Goal: Navigation & Orientation: Find specific page/section

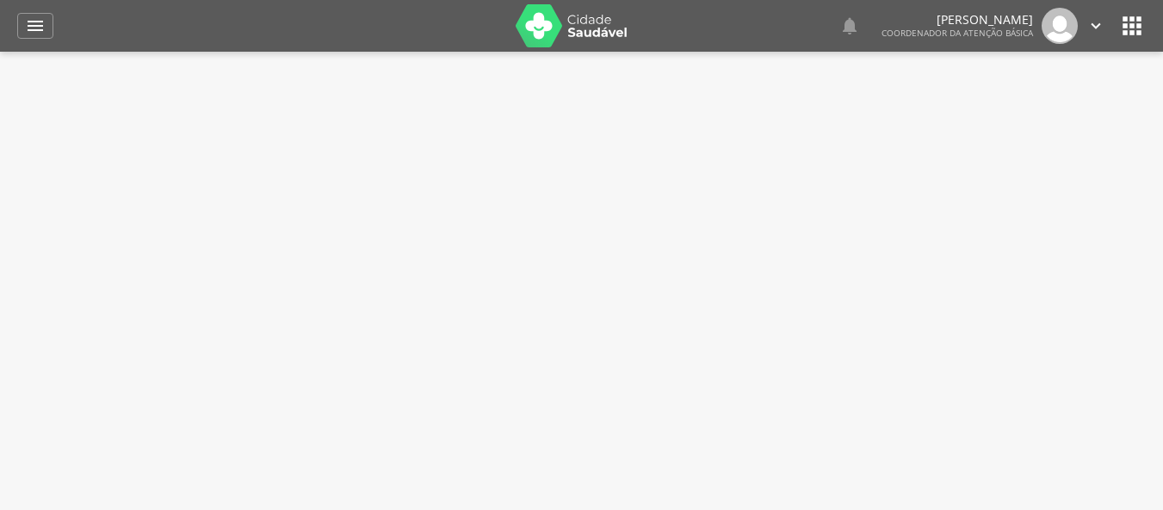
click at [682, 52] on div "  Lorem ipsum dolor sit amet, sed do eiusmod tempor incididunt ut labore et d…" at bounding box center [608, 26] width 1075 height 52
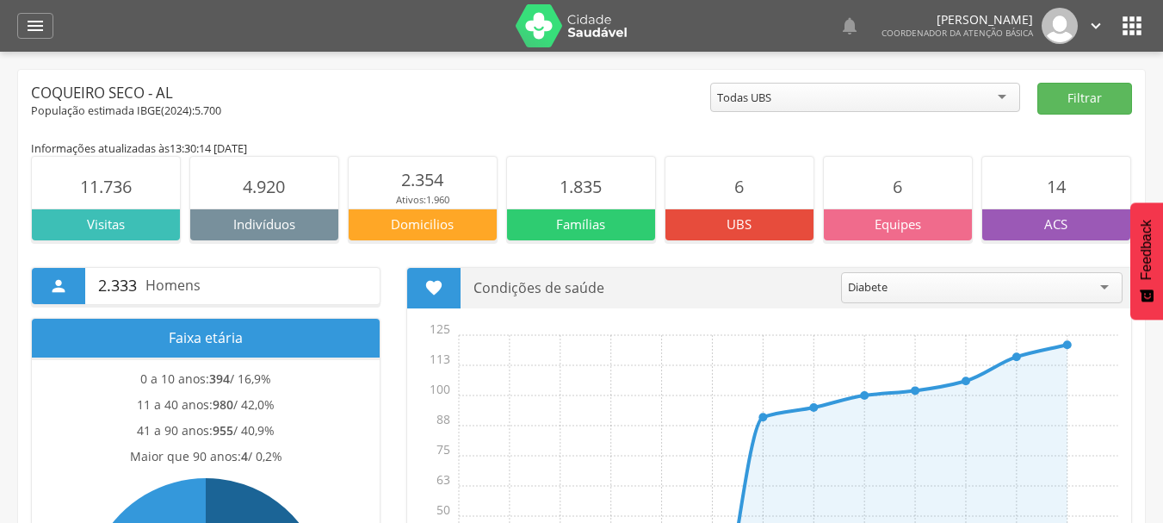
click at [1142, 15] on icon "" at bounding box center [1132, 26] width 28 height 28
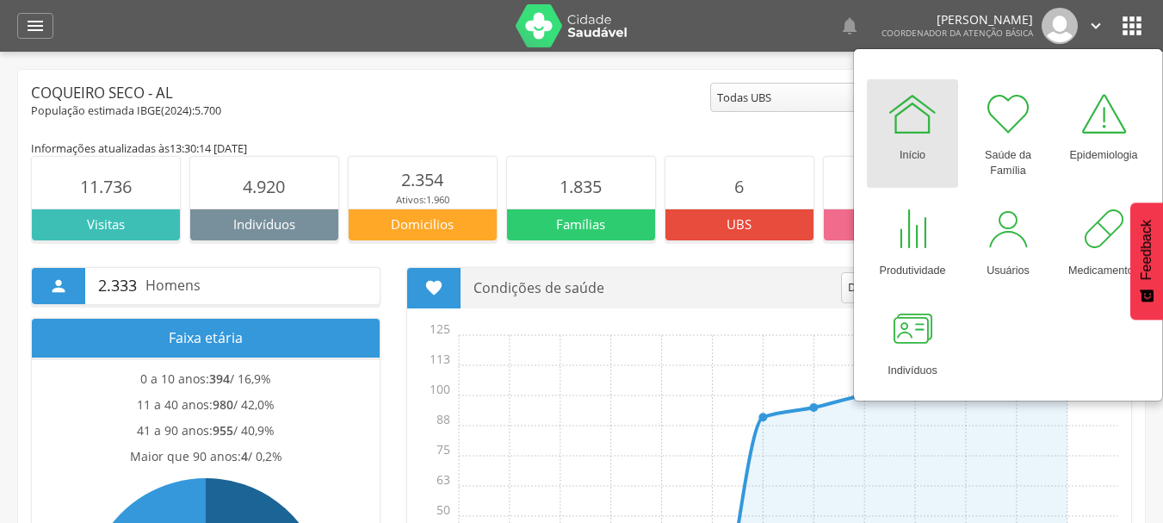
click at [584, 111] on div "População estimada IBGE( 2024 ): 5.700" at bounding box center [370, 110] width 679 height 15
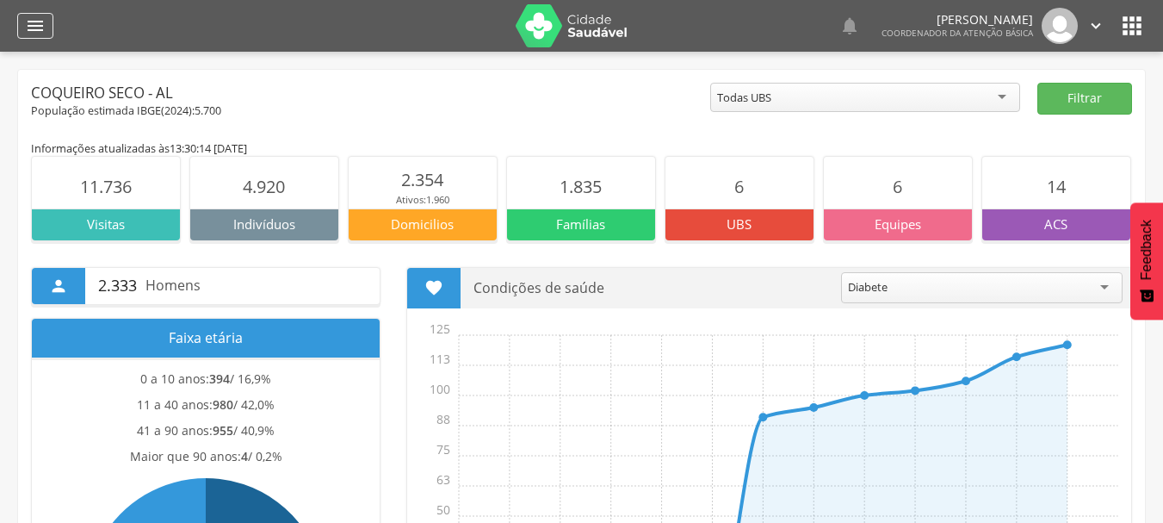
click at [23, 28] on div "" at bounding box center [35, 26] width 36 height 26
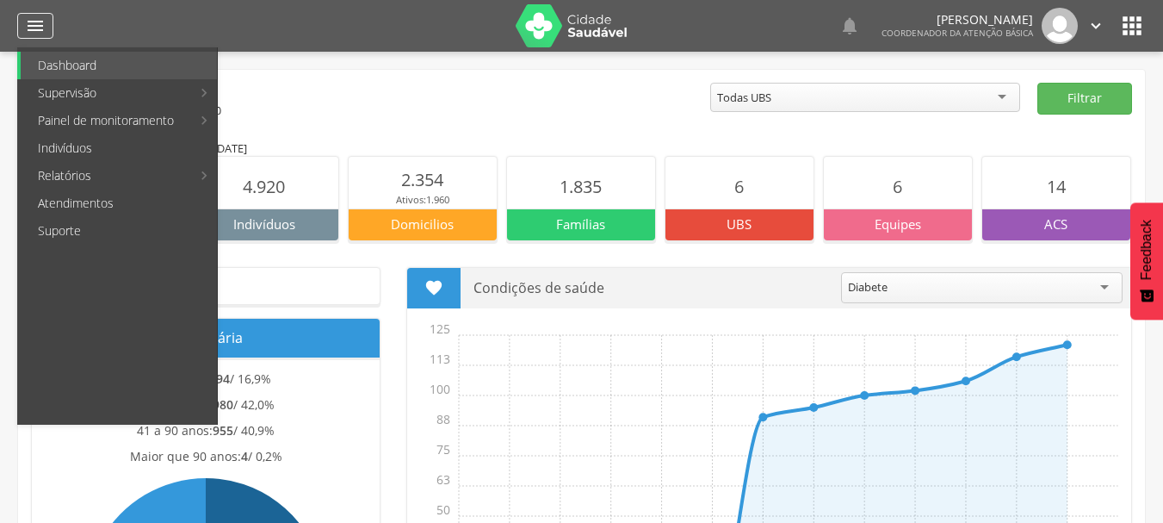
click at [36, 26] on icon "" at bounding box center [35, 25] width 21 height 21
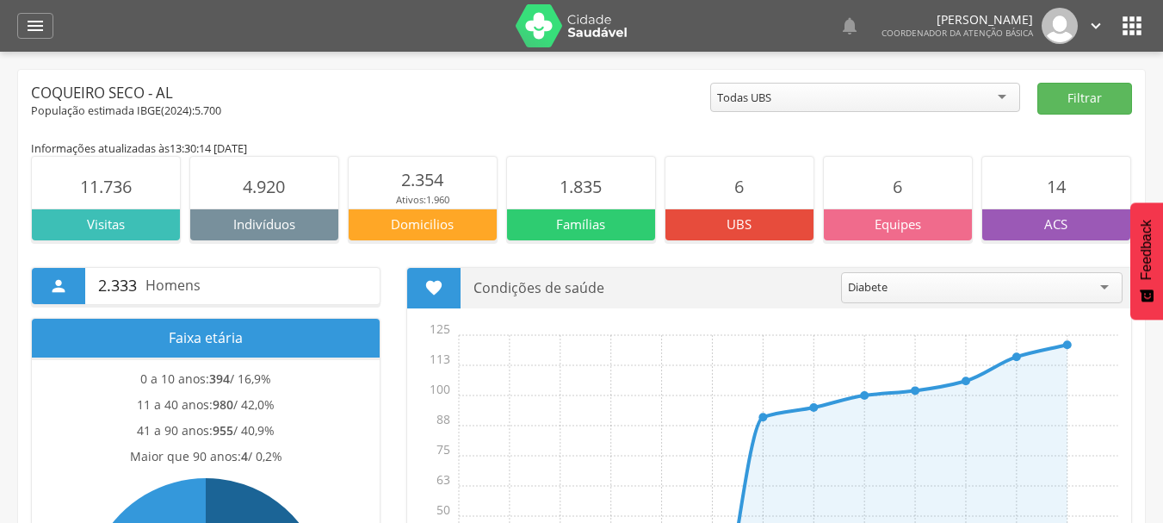
click at [1102, 28] on icon "" at bounding box center [1096, 25] width 19 height 19
click at [1042, 98] on link "Sair" at bounding box center [1037, 100] width 136 height 22
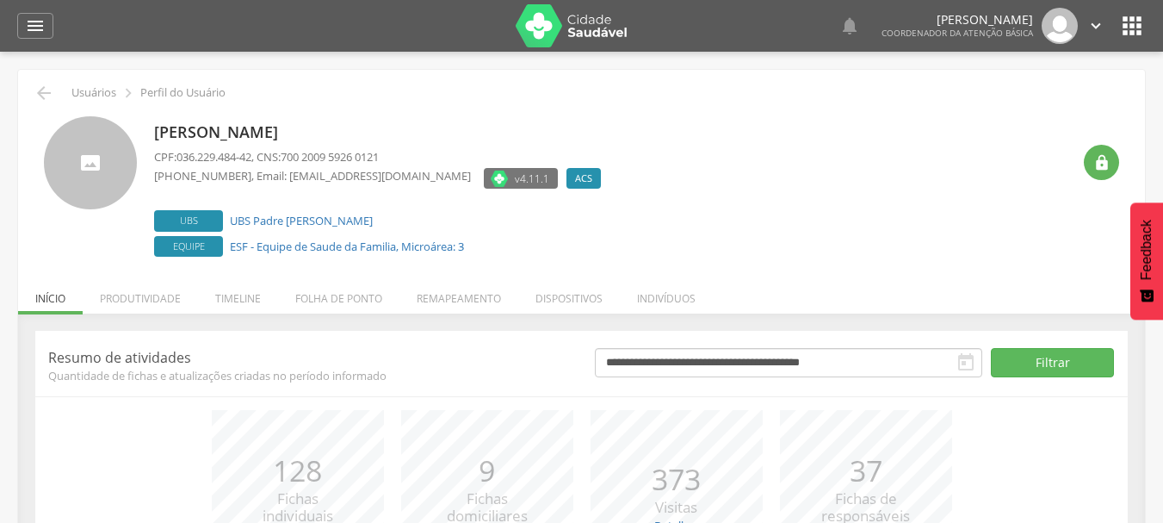
click at [1136, 15] on icon "" at bounding box center [1132, 26] width 28 height 28
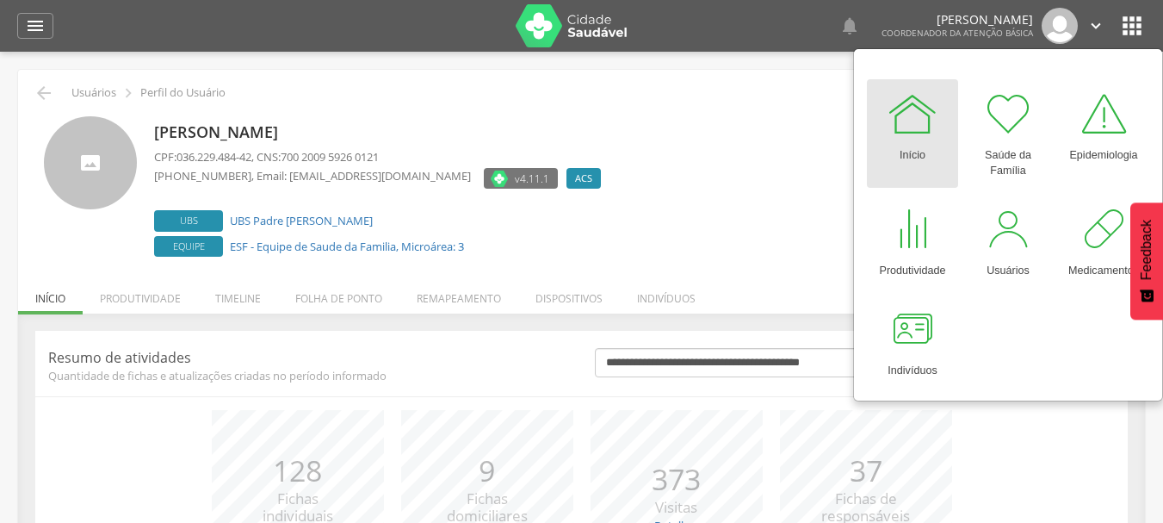
click at [909, 144] on div "Início" at bounding box center [913, 151] width 26 height 24
click at [20, 20] on div "" at bounding box center [35, 26] width 36 height 26
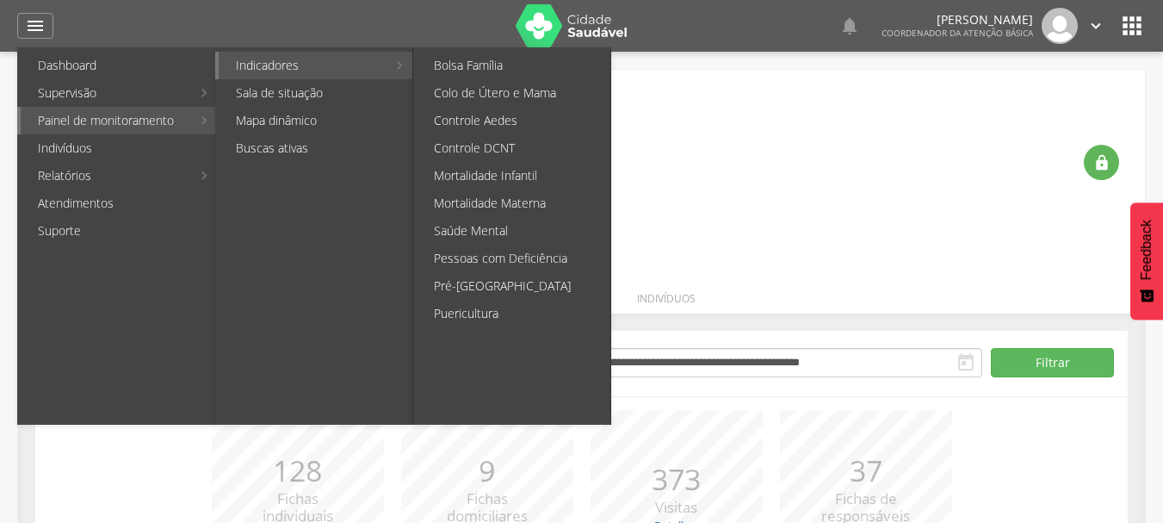
click at [258, 70] on link "Indicadores" at bounding box center [303, 66] width 168 height 28
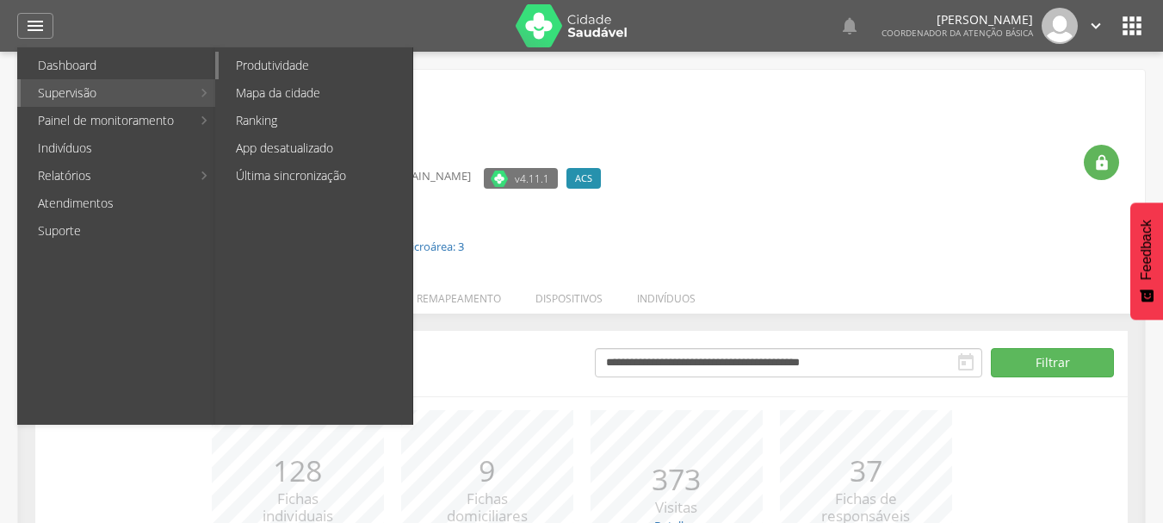
click at [268, 68] on link "Produtividade" at bounding box center [316, 66] width 194 height 28
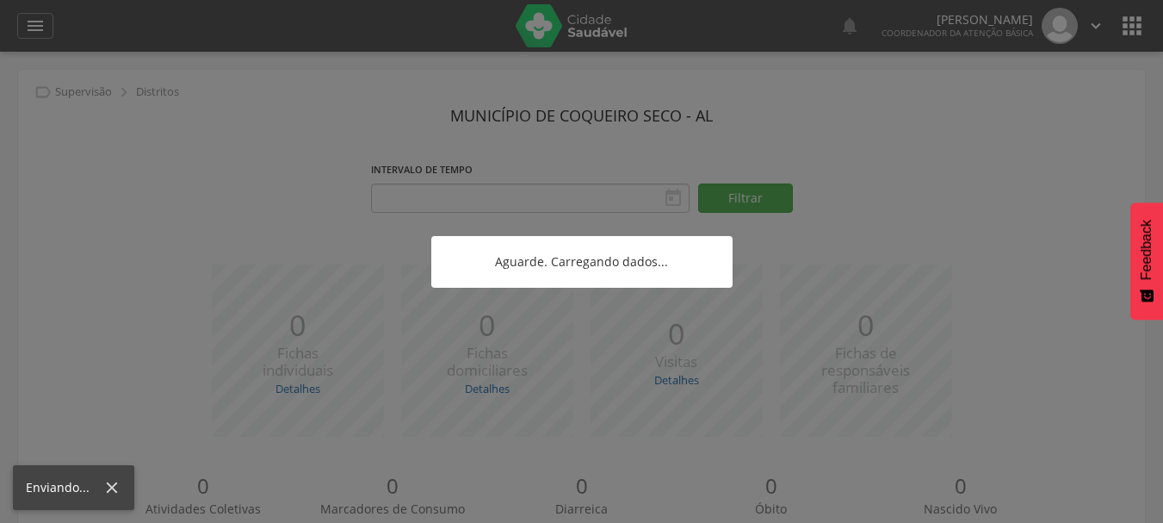
type input "**********"
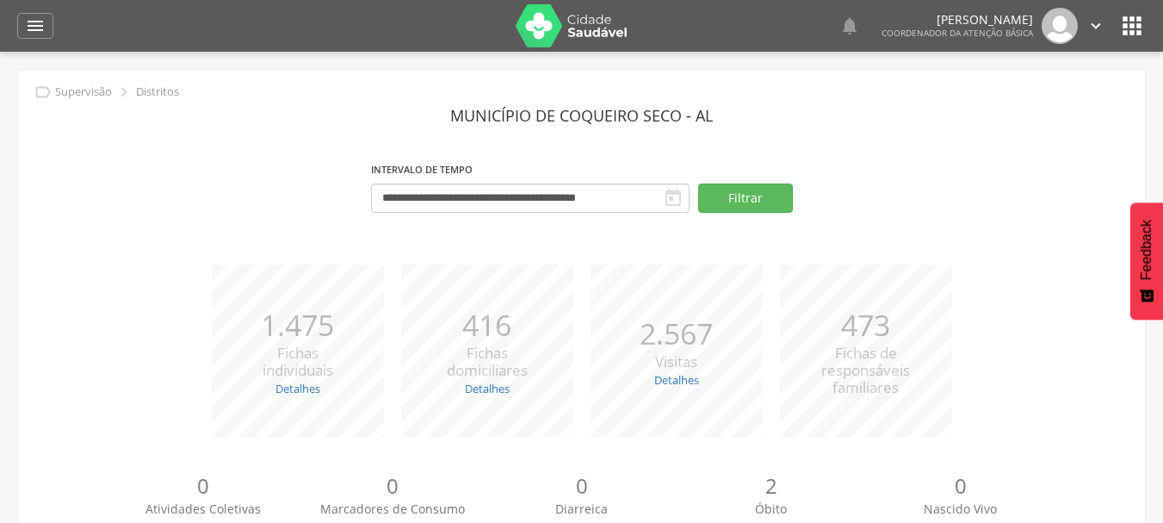
click at [1135, 33] on icon "" at bounding box center [1132, 26] width 28 height 28
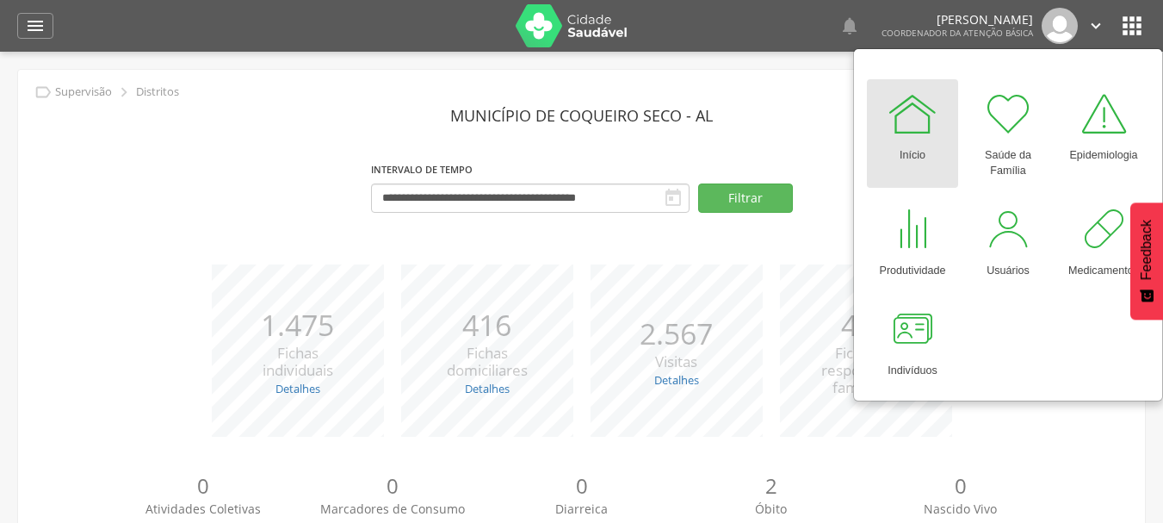
click at [811, 126] on header "Município de Coqueiro Seco - AL" at bounding box center [581, 115] width 1101 height 31
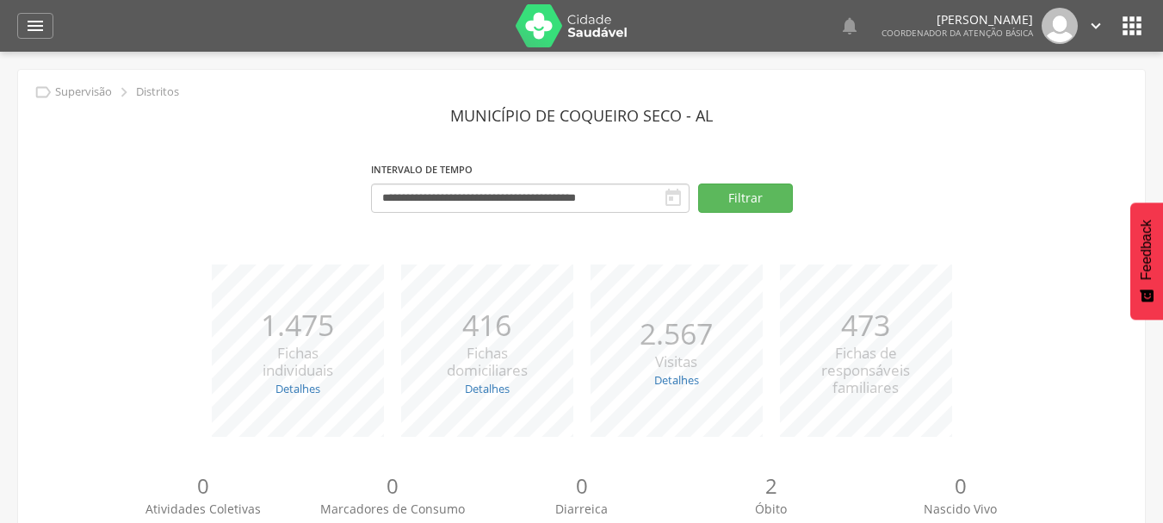
click at [1142, 21] on icon "" at bounding box center [1132, 26] width 28 height 28
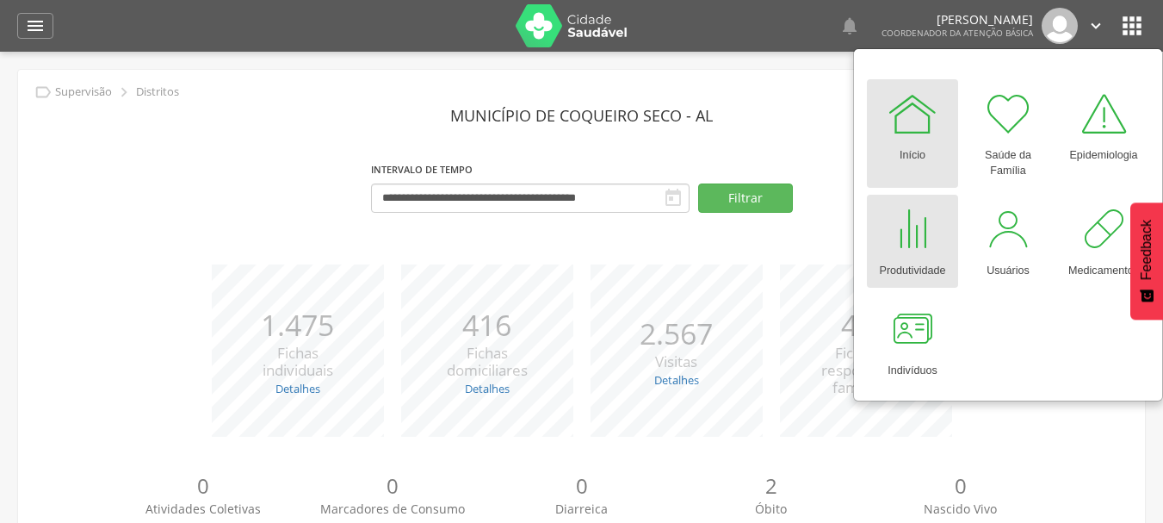
click at [926, 244] on div at bounding box center [913, 229] width 52 height 52
